Goal: Information Seeking & Learning: Check status

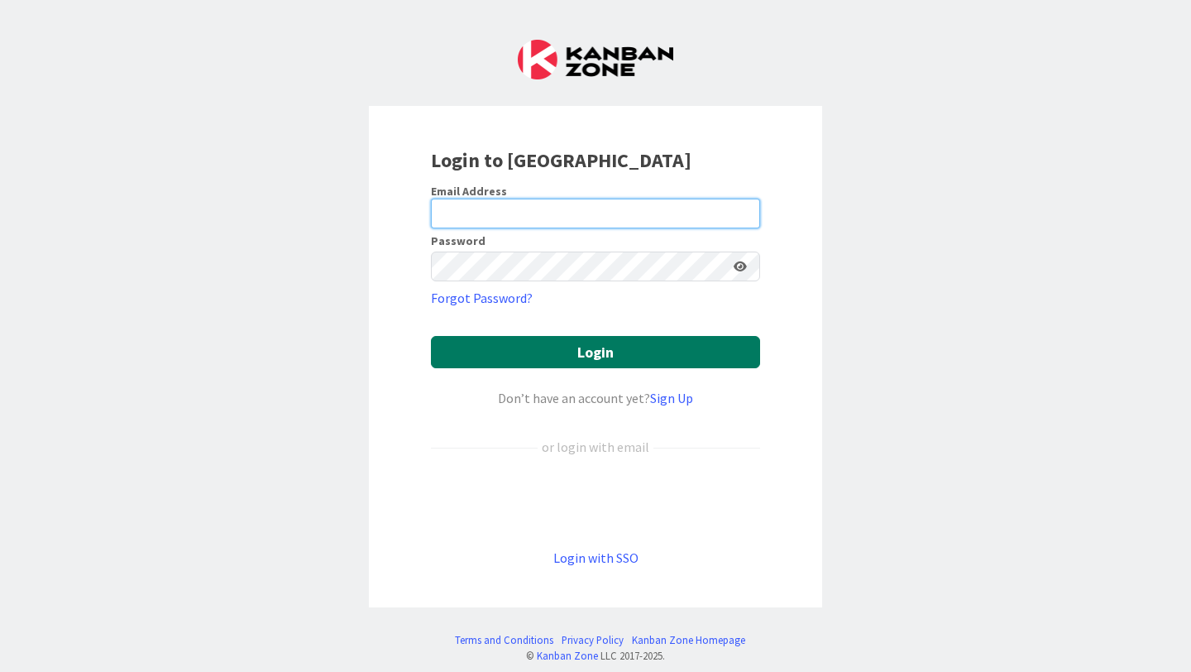
type input "[PERSON_NAME][EMAIL_ADDRESS][PERSON_NAME][DOMAIN_NAME]"
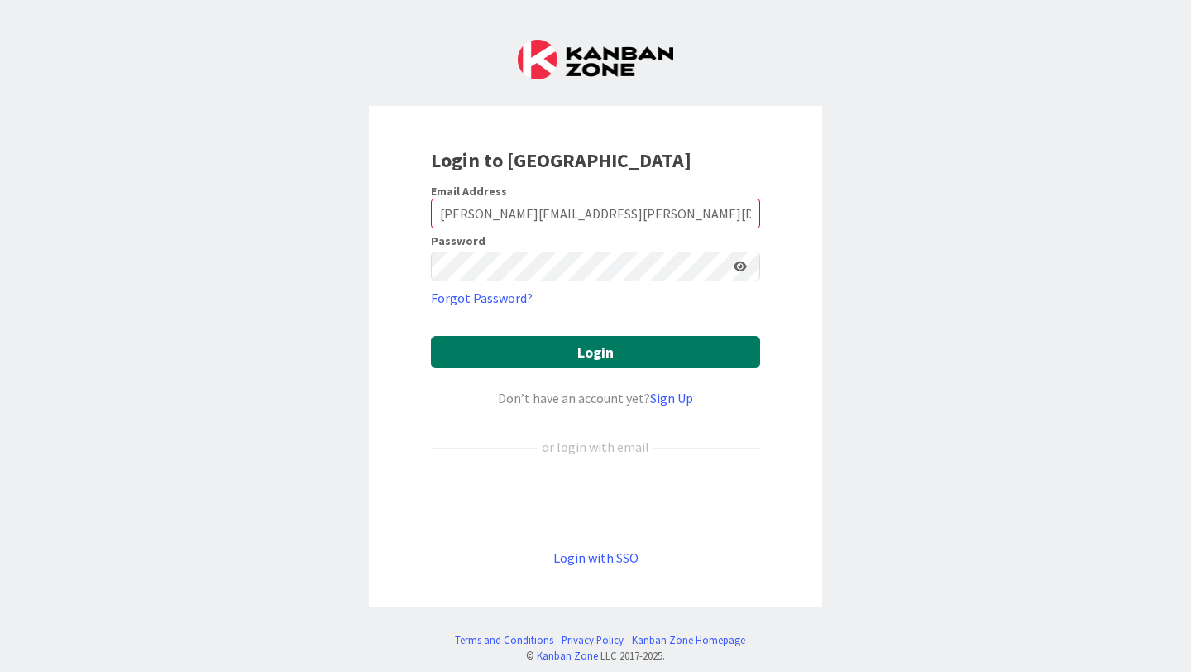
click at [605, 351] on button "Login" at bounding box center [595, 352] width 329 height 32
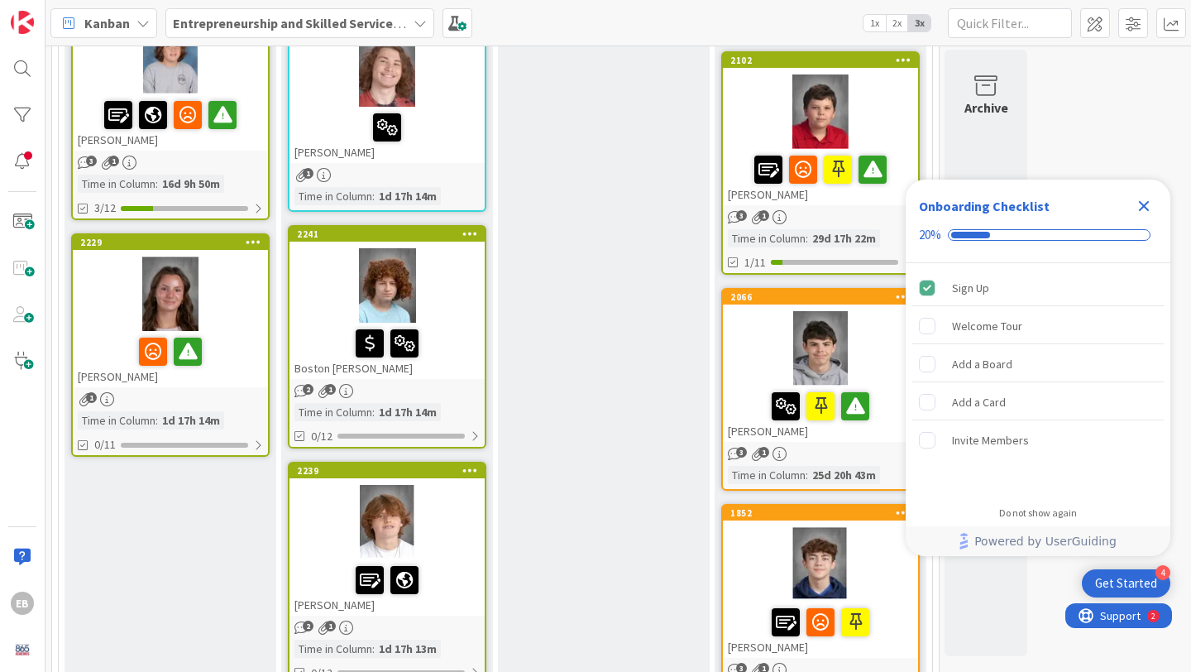
scroll to position [715, 0]
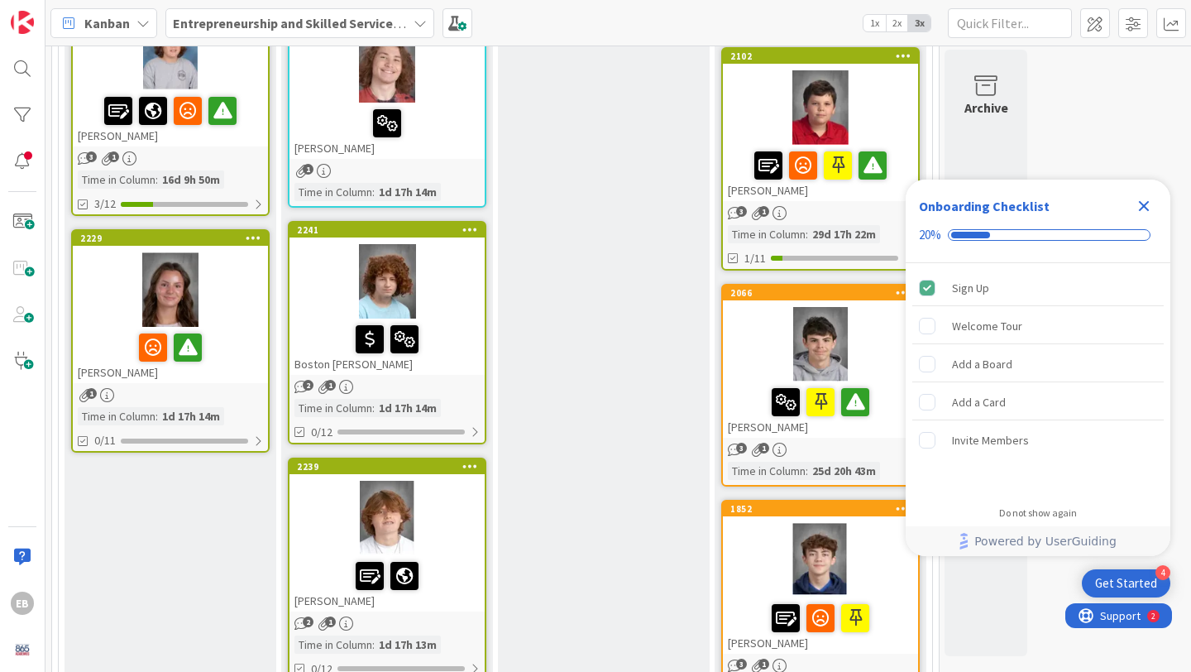
click at [338, 360] on div "Boston [PERSON_NAME]" at bounding box center [386, 346] width 195 height 56
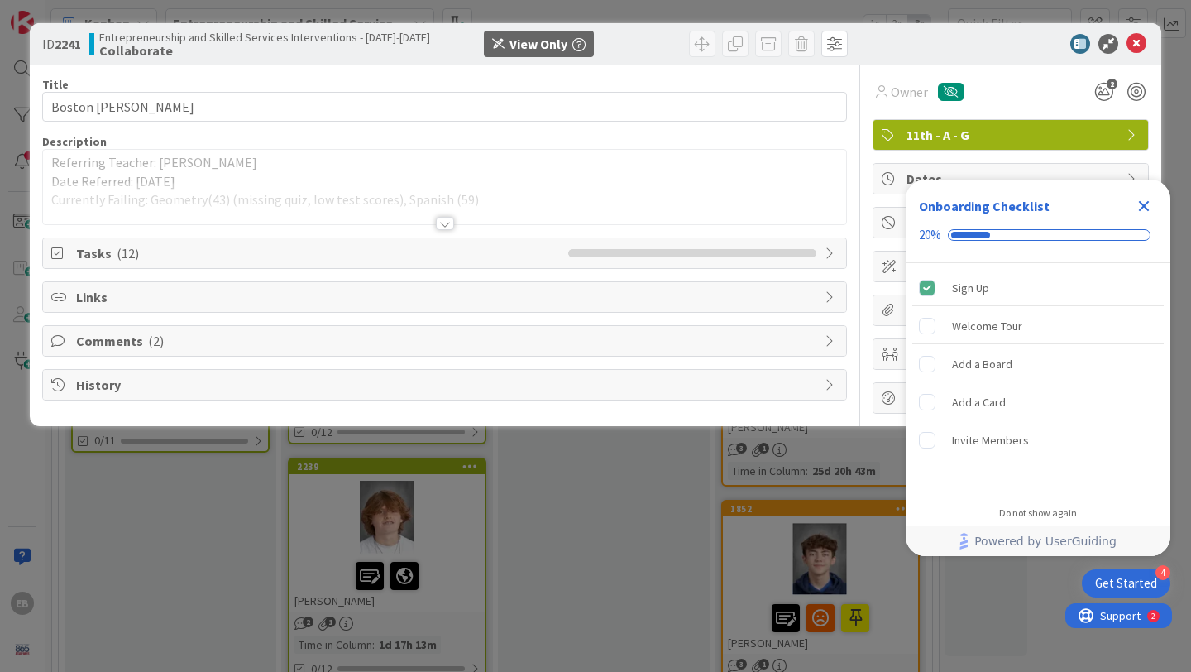
click at [1140, 202] on icon "Close Checklist" at bounding box center [1144, 206] width 11 height 11
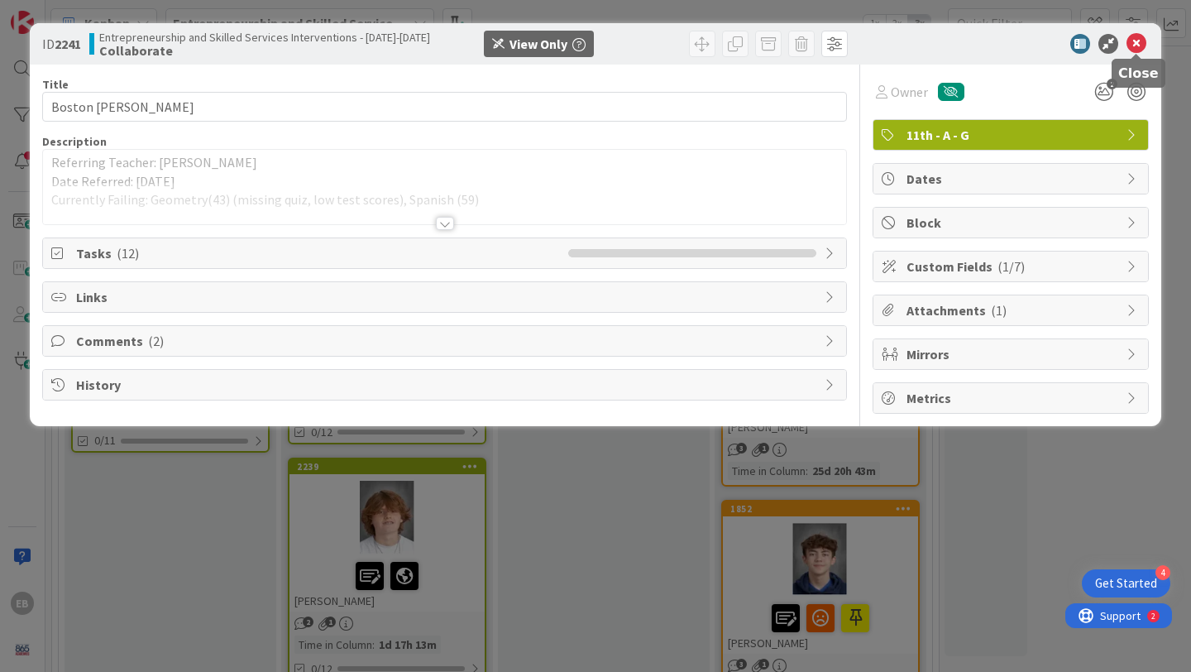
click at [1137, 41] on icon at bounding box center [1136, 44] width 20 height 20
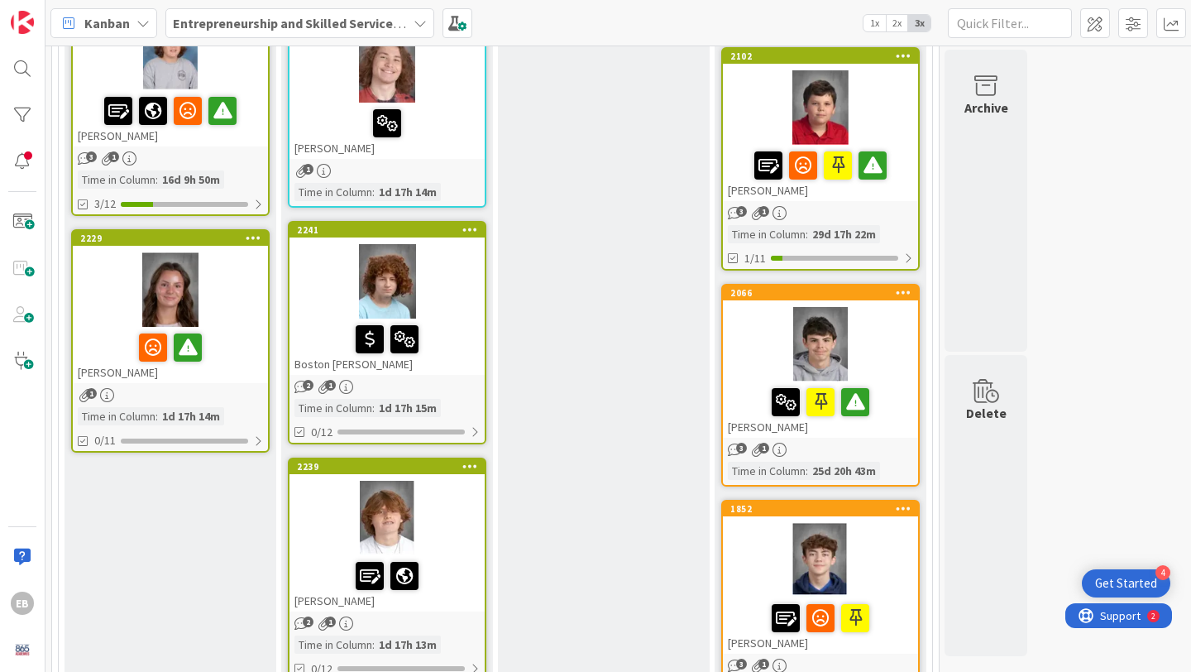
click at [162, 279] on div at bounding box center [170, 289] width 195 height 74
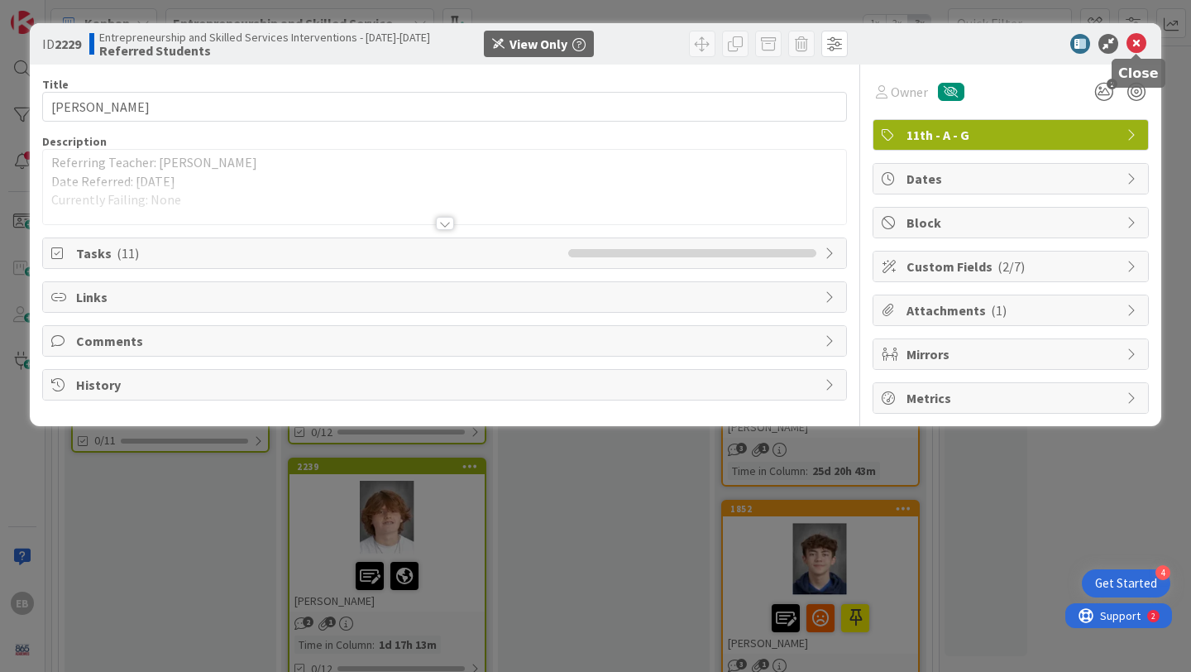
click at [1136, 38] on icon at bounding box center [1136, 44] width 20 height 20
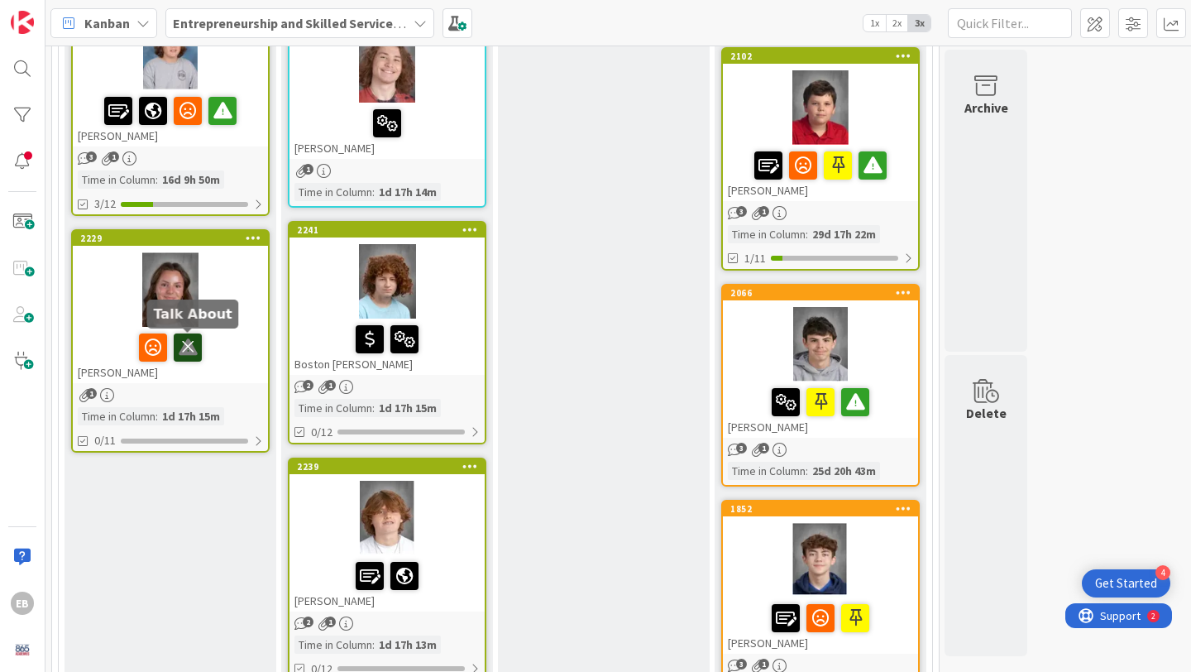
click at [185, 351] on icon at bounding box center [188, 346] width 28 height 26
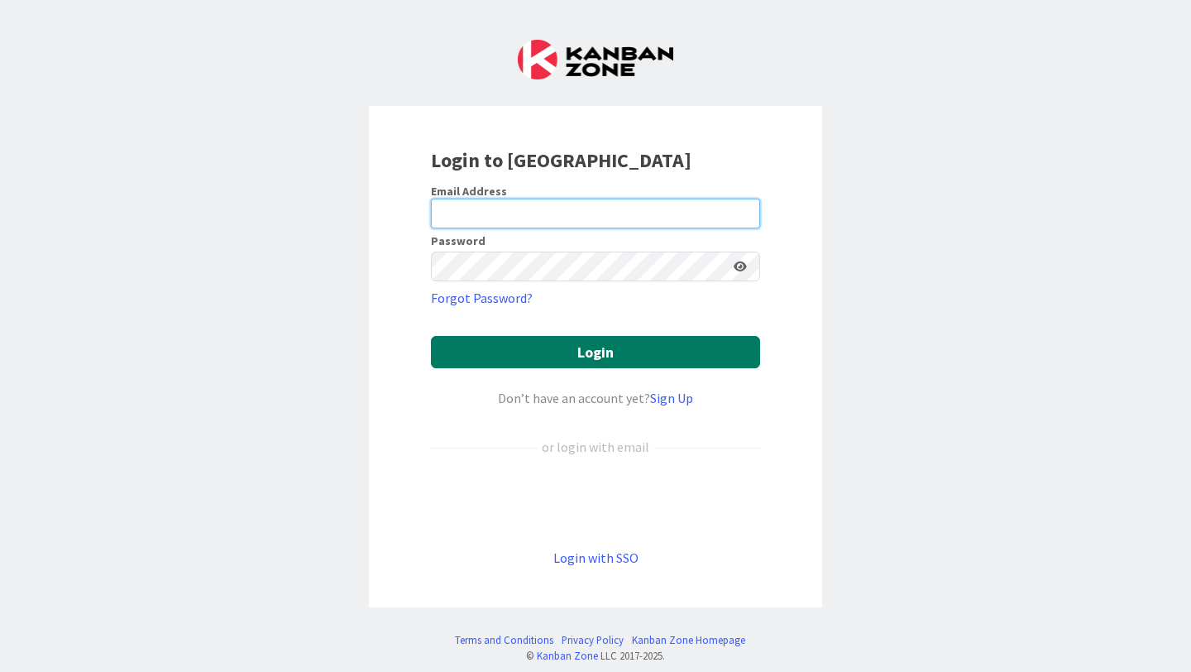
type input "[PERSON_NAME][EMAIL_ADDRESS][PERSON_NAME][DOMAIN_NAME]"
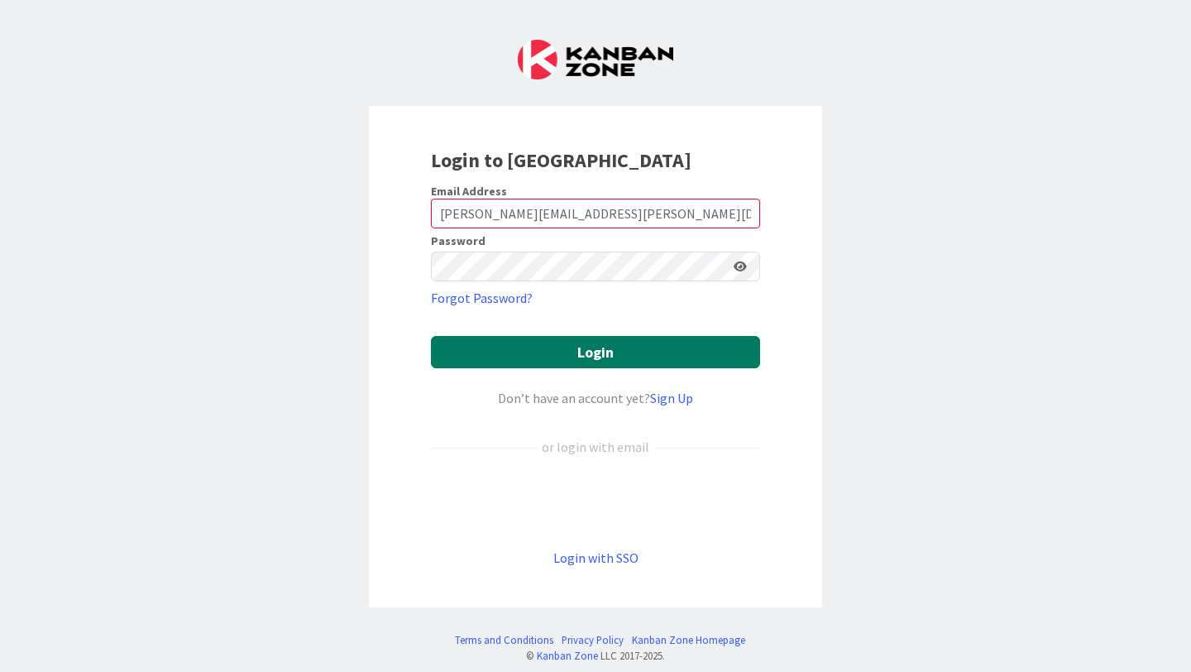
click at [620, 354] on button "Login" at bounding box center [595, 352] width 329 height 32
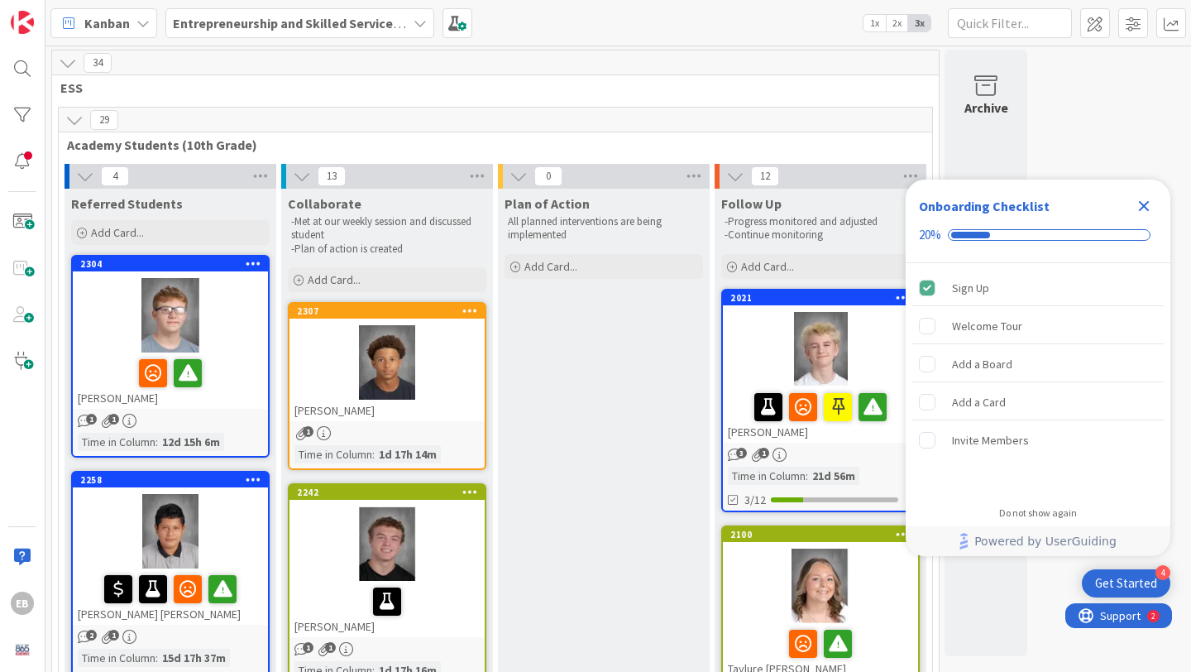
click at [1144, 201] on icon "Close Checklist" at bounding box center [1144, 206] width 20 height 20
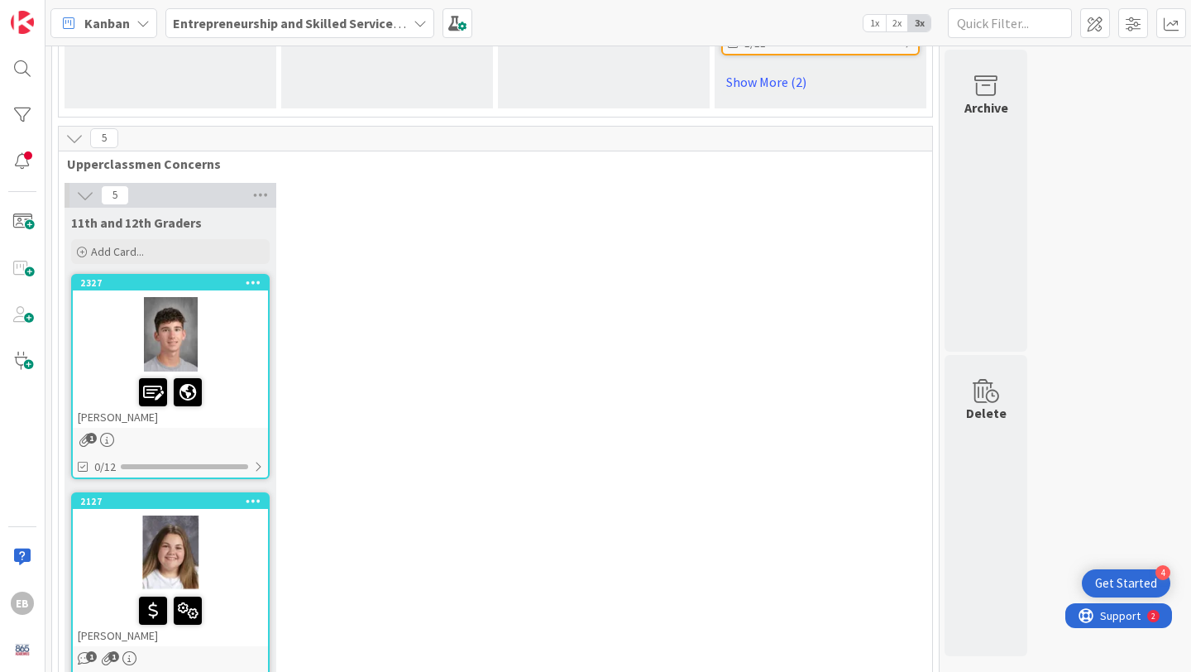
scroll to position [2583, 0]
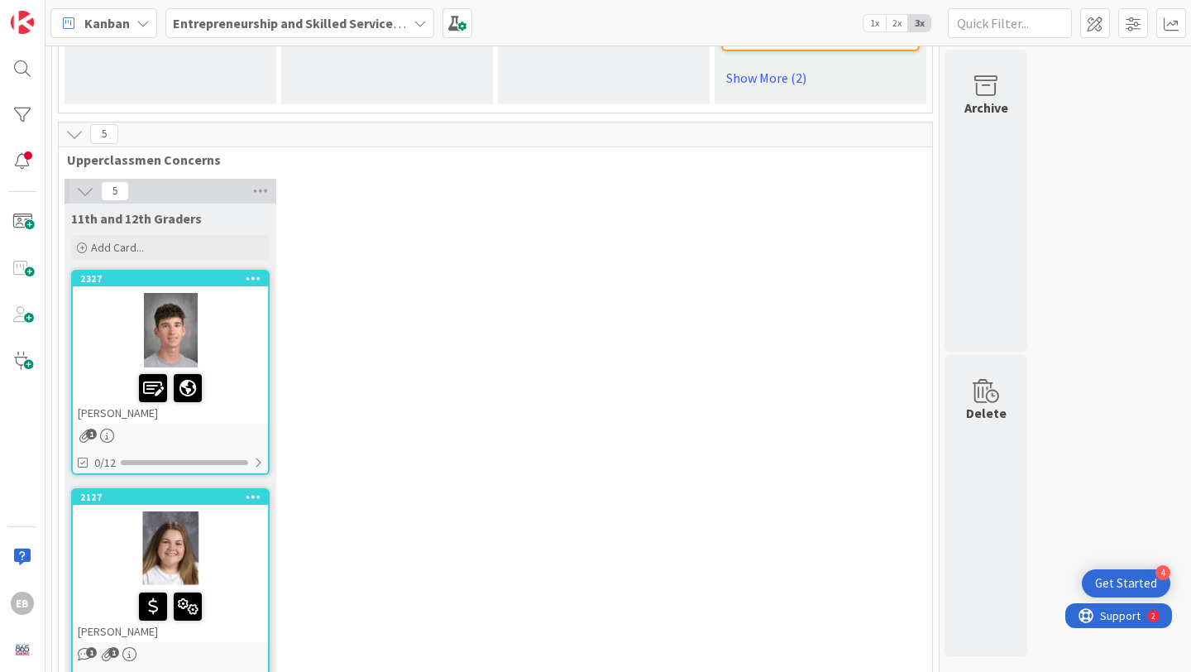
click at [88, 434] on span "1" at bounding box center [91, 433] width 11 height 11
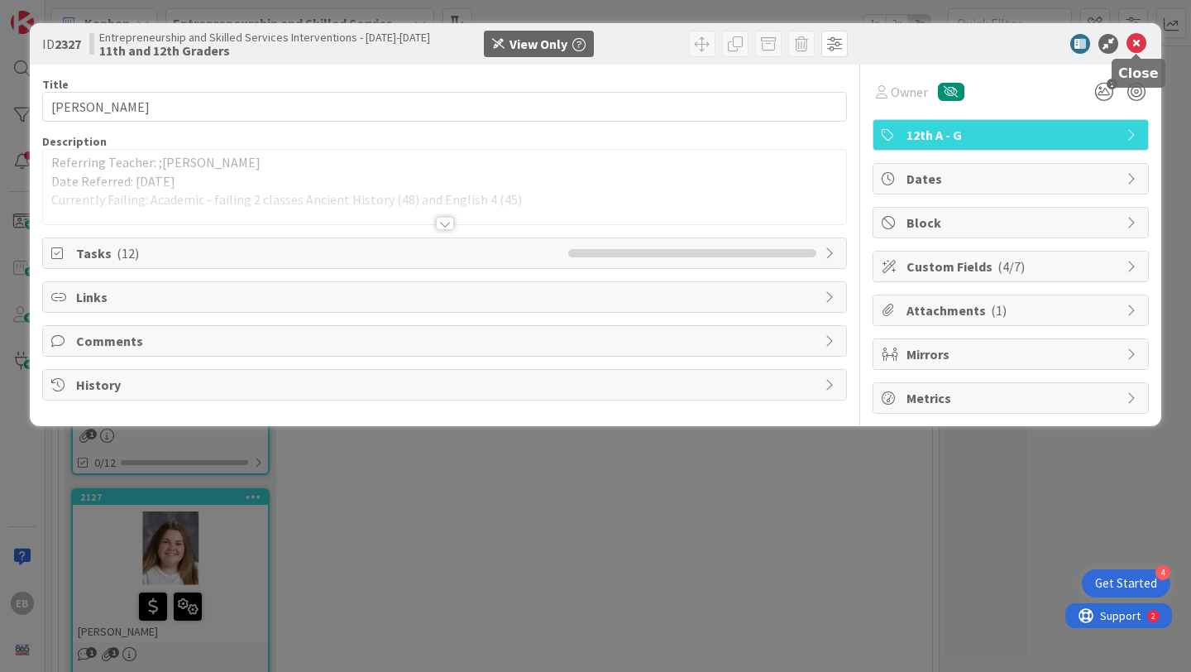
click at [1138, 43] on icon at bounding box center [1136, 44] width 20 height 20
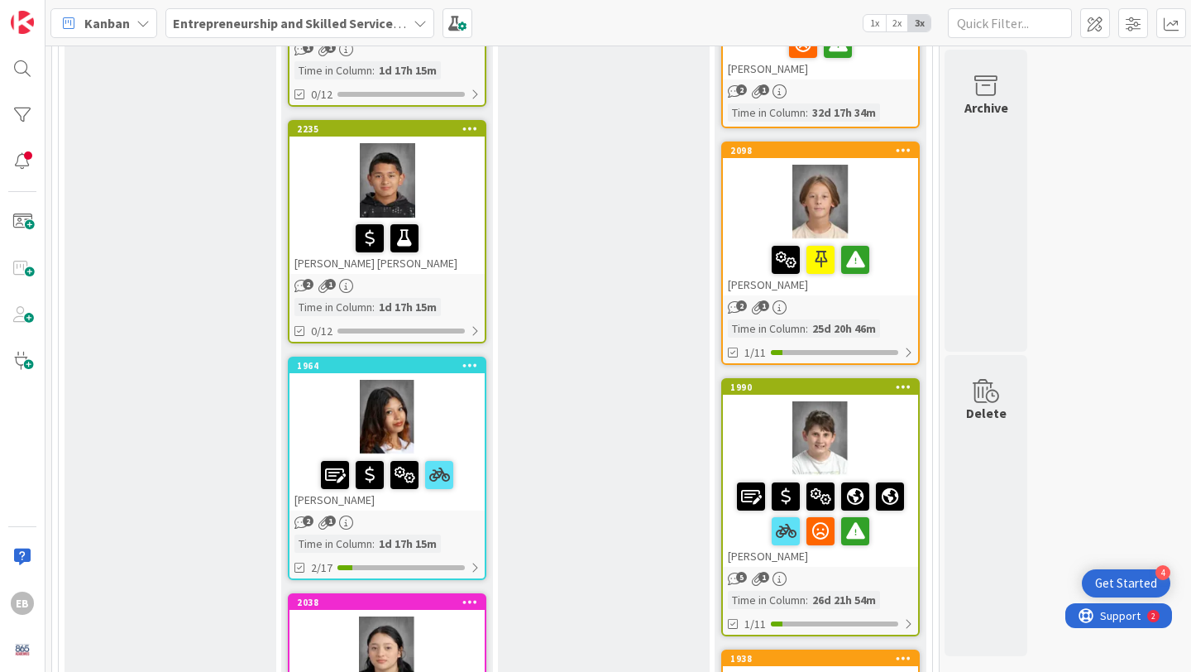
scroll to position [1777, 0]
